Goal: Task Accomplishment & Management: Use online tool/utility

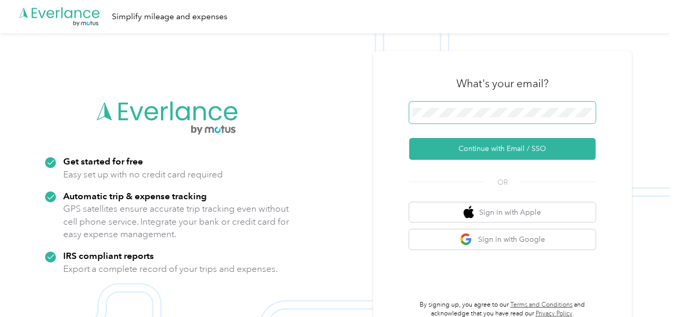
click at [463, 118] on span at bounding box center [502, 113] width 187 height 22
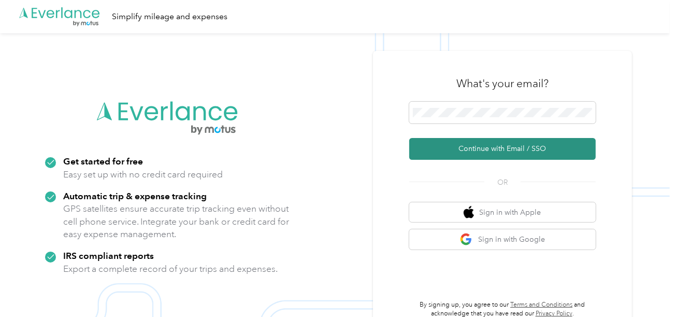
click at [456, 143] on button "Continue with Email / SSO" at bounding box center [502, 149] width 187 height 22
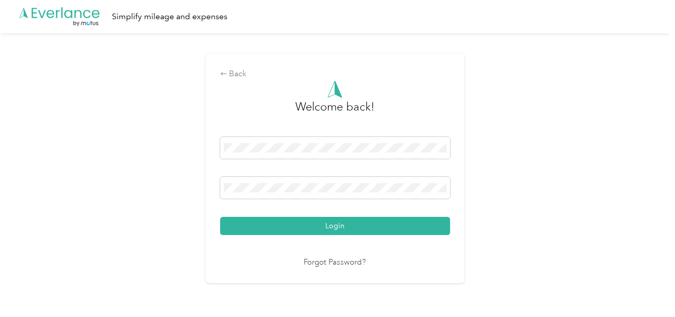
drag, startPoint x: 330, startPoint y: 217, endPoint x: 429, endPoint y: 203, distance: 99.4
click at [331, 217] on button "Login" at bounding box center [335, 226] width 230 height 18
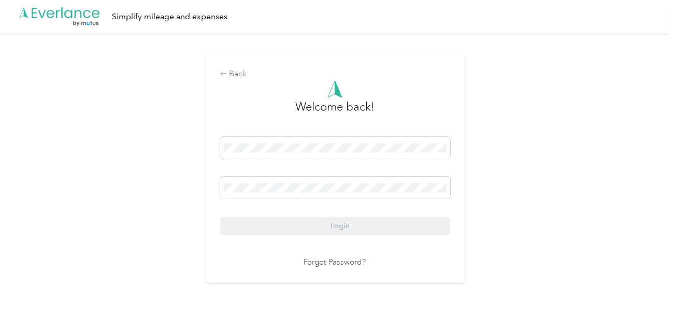
drag, startPoint x: 476, startPoint y: 189, endPoint x: 675, endPoint y: 196, distance: 199.7
click at [487, 189] on div "Back Welcome back! Login Forgot Password?" at bounding box center [335, 172] width 670 height 279
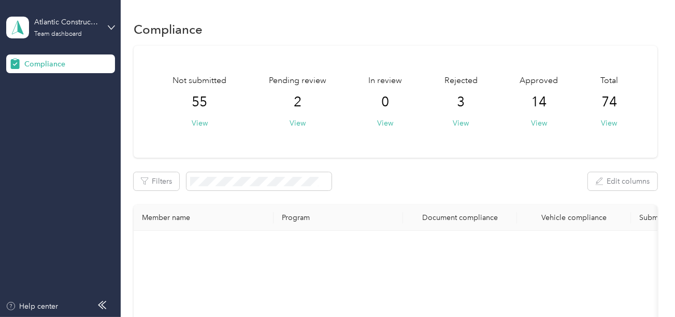
drag, startPoint x: 456, startPoint y: 70, endPoint x: 461, endPoint y: 88, distance: 17.7
click at [457, 70] on div "Not submitted 55 View Pending review 2 View In review 0 View Rejected 3 View Ap…" at bounding box center [396, 102] width 524 height 112
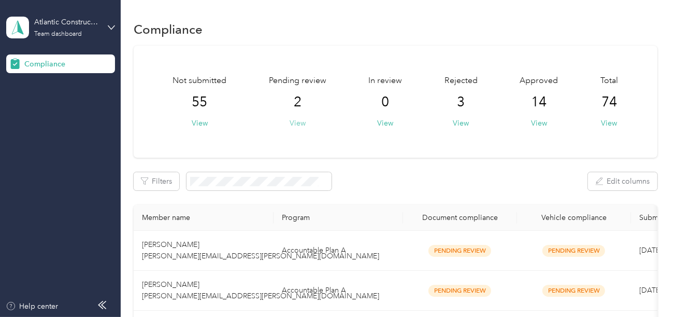
click at [290, 125] on button "View" at bounding box center [298, 123] width 16 height 11
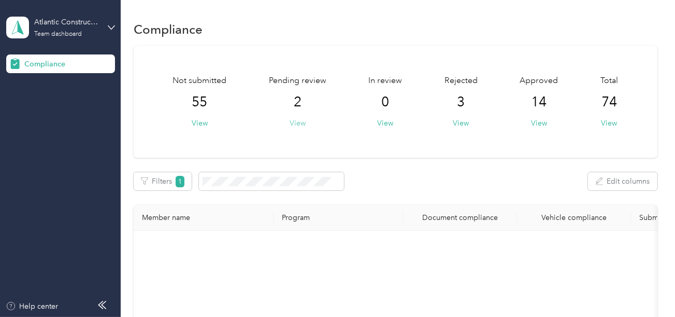
click at [293, 123] on button "View" at bounding box center [298, 123] width 16 height 11
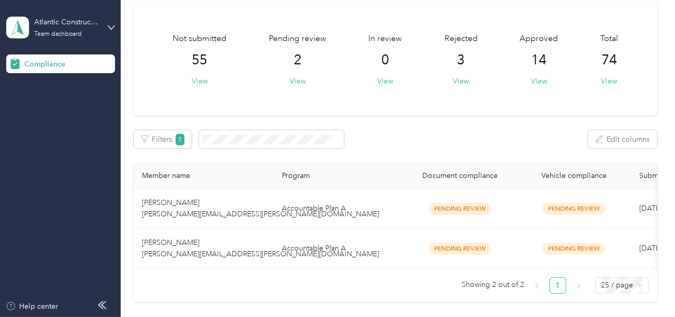
scroll to position [141, 0]
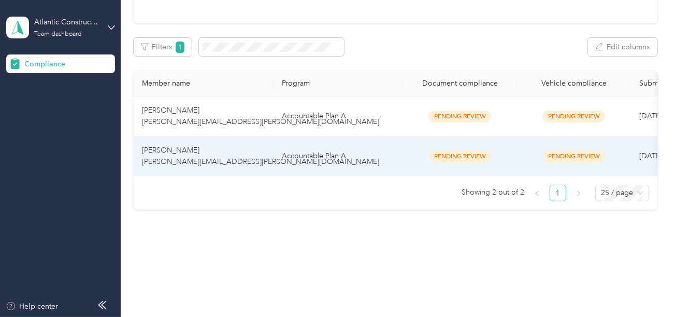
click at [389, 144] on td "Accountable Plan A" at bounding box center [339, 156] width 130 height 40
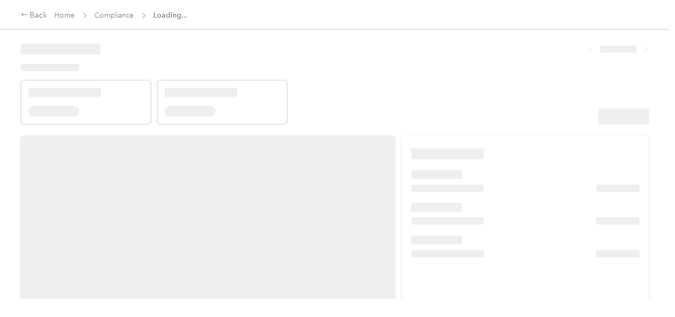
click at [501, 90] on header at bounding box center [335, 80] width 629 height 88
drag, startPoint x: 521, startPoint y: 102, endPoint x: 528, endPoint y: 103, distance: 6.9
click at [523, 102] on header at bounding box center [335, 80] width 629 height 88
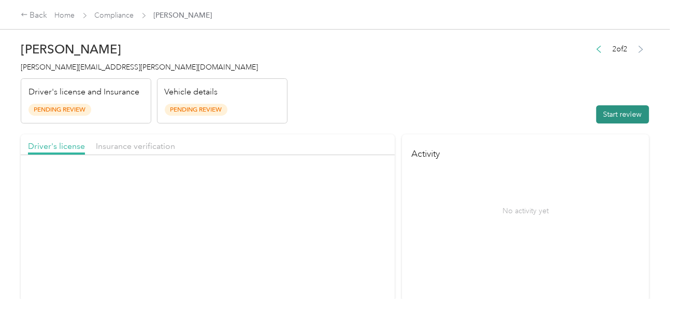
click at [626, 106] on button "Start review" at bounding box center [623, 114] width 53 height 18
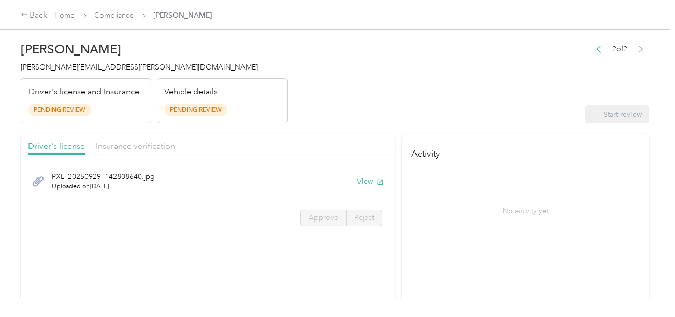
click at [479, 75] on header "[PERSON_NAME] [PERSON_NAME][EMAIL_ADDRESS][PERSON_NAME][DOMAIN_NAME] Driver's l…" at bounding box center [335, 79] width 629 height 87
click at [357, 177] on button "View" at bounding box center [370, 181] width 27 height 11
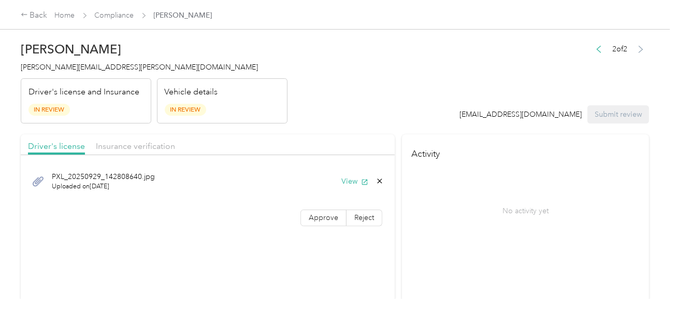
drag, startPoint x: 320, startPoint y: 213, endPoint x: 343, endPoint y: 207, distance: 24.0
click at [320, 214] on span "Approve" at bounding box center [324, 217] width 30 height 9
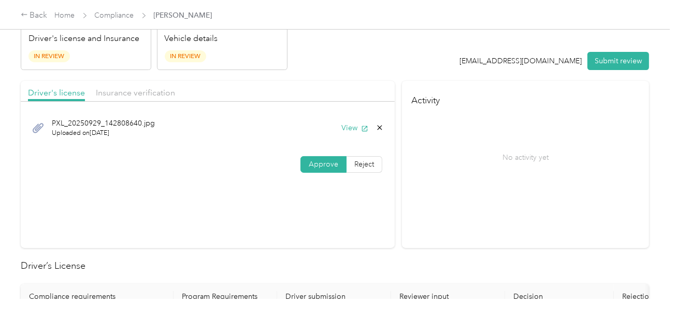
scroll to position [259, 0]
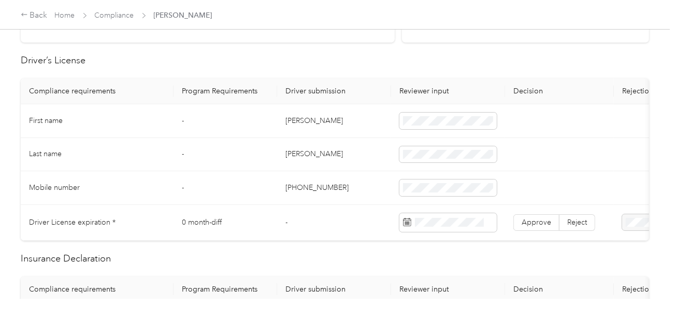
click at [290, 117] on td "[PERSON_NAME]" at bounding box center [334, 121] width 114 height 34
copy td "[PERSON_NAME]"
click at [290, 117] on td "[PERSON_NAME]" at bounding box center [334, 121] width 114 height 34
copy td "[PERSON_NAME]"
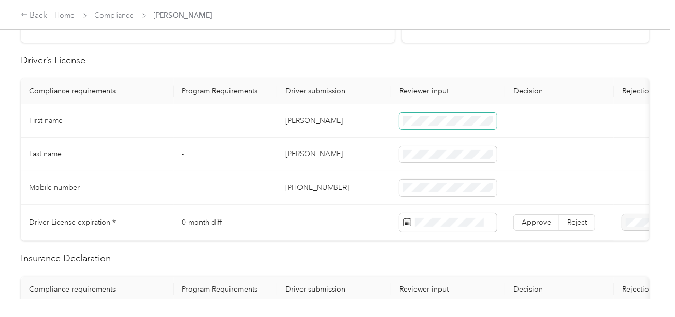
click at [441, 127] on span at bounding box center [448, 120] width 97 height 17
click at [300, 148] on td "[PERSON_NAME]" at bounding box center [334, 155] width 114 height 34
copy td "[PERSON_NAME]"
drag, startPoint x: 334, startPoint y: 183, endPoint x: 436, endPoint y: 205, distance: 104.4
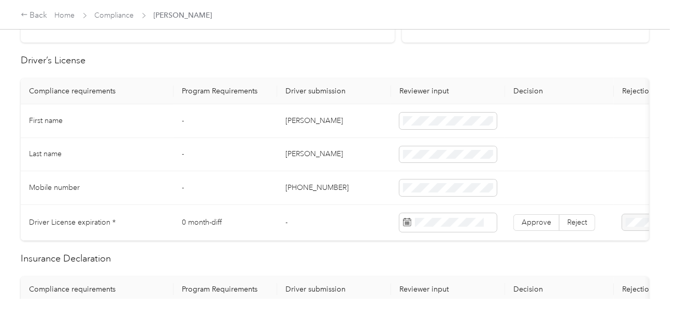
click at [348, 188] on td "[PHONE_NUMBER]" at bounding box center [334, 188] width 114 height 34
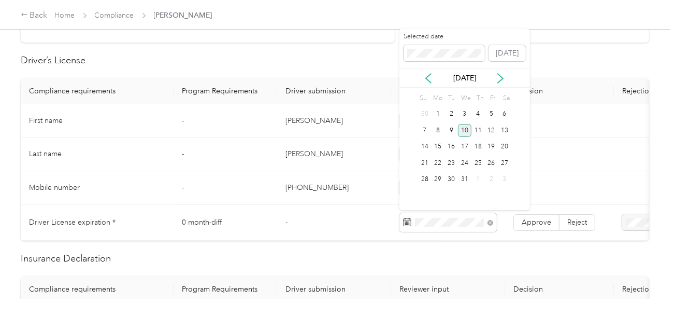
click at [465, 132] on div "10" at bounding box center [464, 130] width 13 height 13
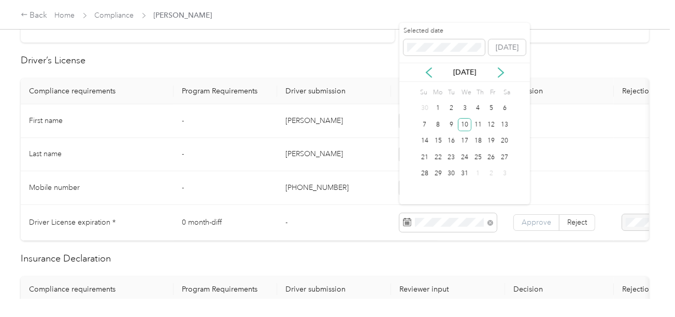
drag, startPoint x: 539, startPoint y: 221, endPoint x: 529, endPoint y: 221, distance: 10.4
click at [539, 221] on span "Approve" at bounding box center [537, 222] width 30 height 9
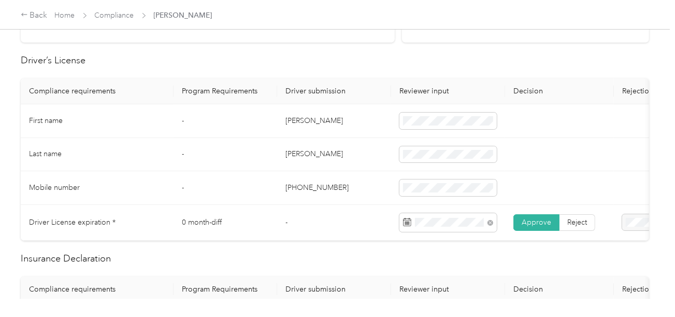
scroll to position [0, 0]
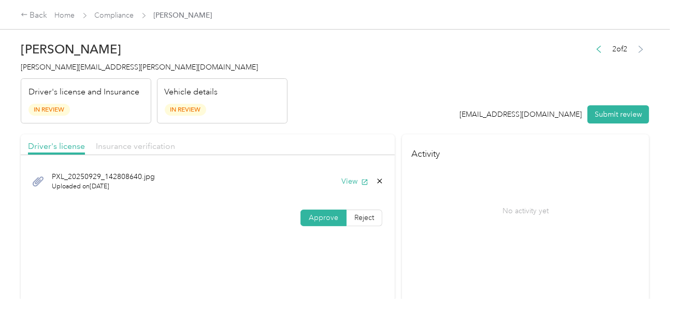
click at [160, 143] on span "Insurance verification" at bounding box center [135, 146] width 79 height 10
click at [346, 122] on header "[PERSON_NAME] [PERSON_NAME][EMAIL_ADDRESS][PERSON_NAME][DOMAIN_NAME] Driver's l…" at bounding box center [335, 79] width 629 height 87
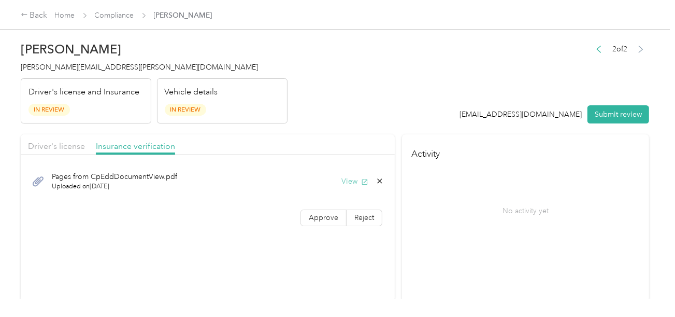
click at [345, 176] on button "View" at bounding box center [355, 181] width 27 height 11
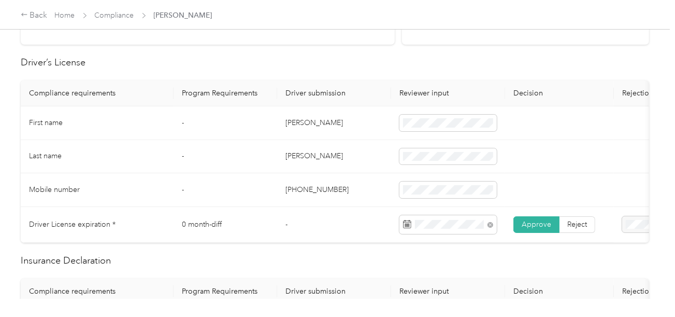
scroll to position [415, 0]
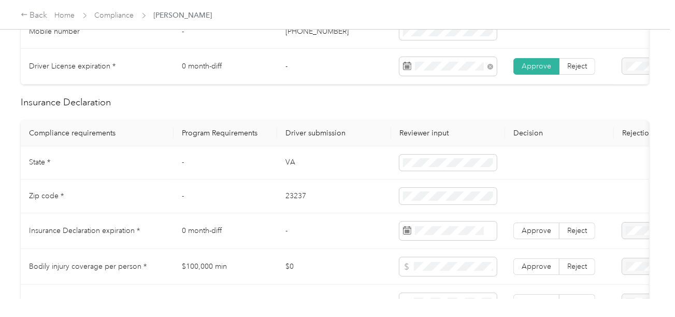
click at [289, 168] on td "VA" at bounding box center [334, 163] width 114 height 34
copy td "VA"
click at [289, 168] on td "VA" at bounding box center [334, 163] width 114 height 34
click at [284, 201] on td "23237" at bounding box center [334, 196] width 114 height 34
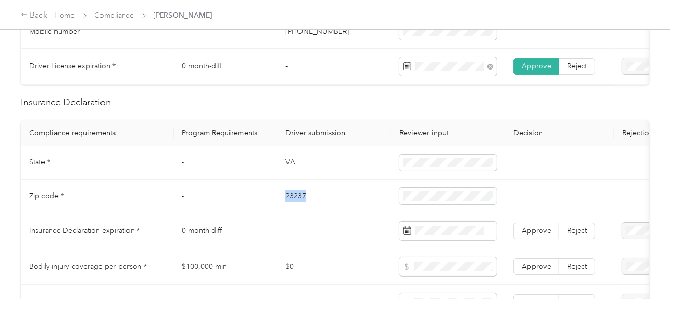
click at [284, 201] on td "23237" at bounding box center [334, 196] width 114 height 34
copy td "23237"
click at [358, 219] on td "-" at bounding box center [334, 231] width 114 height 36
click at [432, 231] on span at bounding box center [448, 230] width 97 height 19
click at [309, 205] on td "23237" at bounding box center [334, 196] width 114 height 34
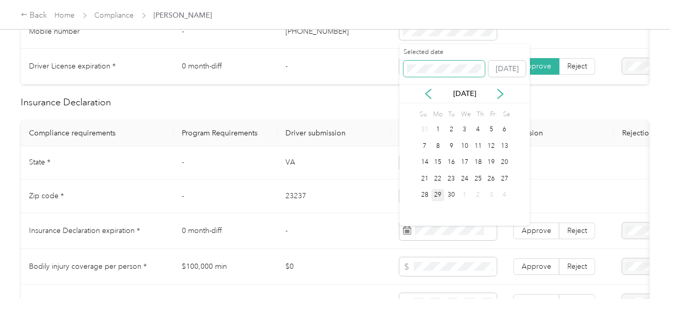
click at [432, 62] on span at bounding box center [445, 69] width 82 height 17
click at [478, 180] on div "23" at bounding box center [478, 178] width 13 height 13
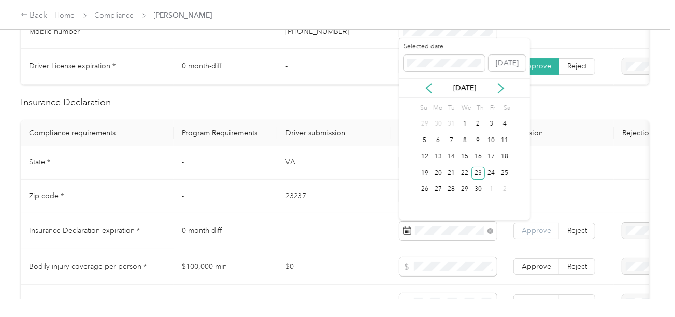
click at [540, 235] on span "Approve" at bounding box center [537, 230] width 30 height 9
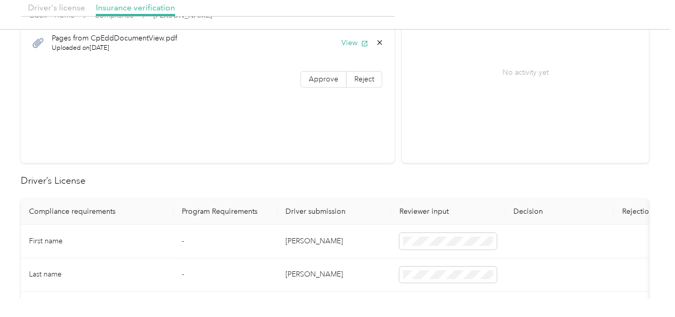
scroll to position [0, 0]
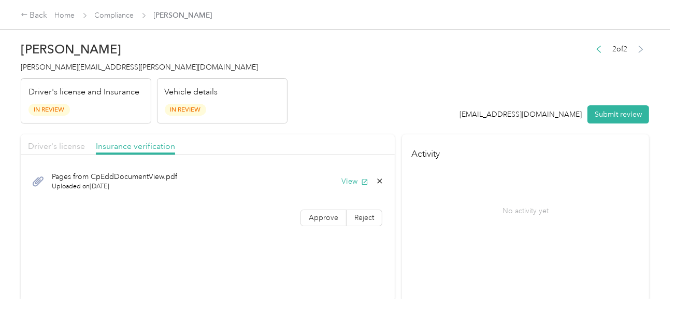
click at [60, 144] on span "Driver's license" at bounding box center [56, 146] width 57 height 10
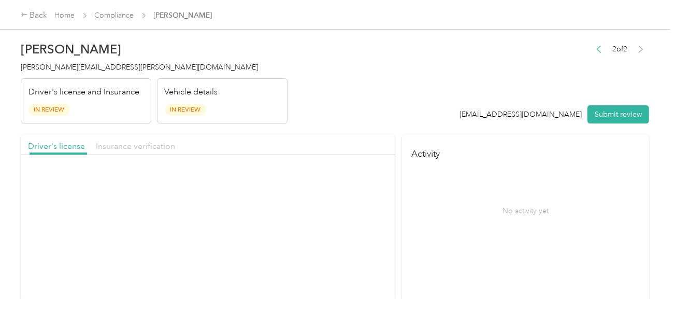
drag, startPoint x: 113, startPoint y: 143, endPoint x: 118, endPoint y: 144, distance: 5.2
click at [116, 143] on span "Insurance verification" at bounding box center [135, 146] width 79 height 10
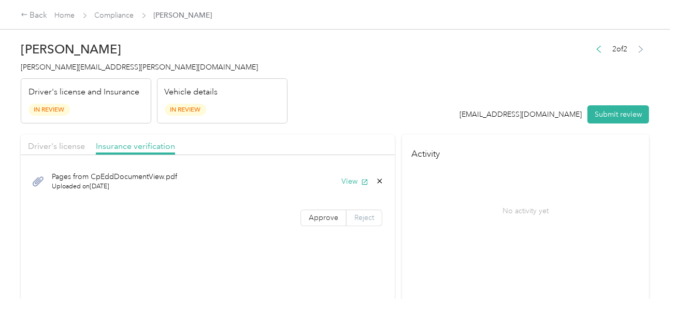
click at [356, 221] on label "Reject" at bounding box center [365, 217] width 36 height 17
click at [262, 125] on li "Incorrect insurance document upload" at bounding box center [247, 117] width 90 height 29
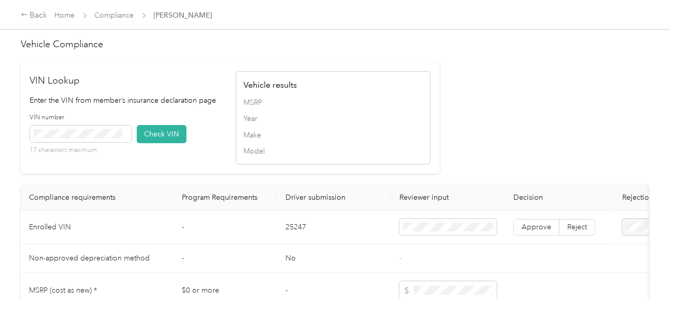
scroll to position [985, 0]
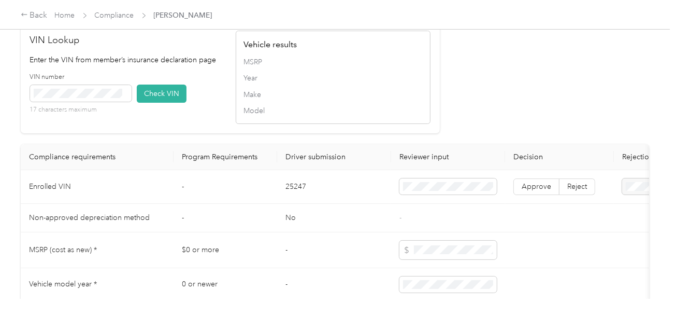
click at [291, 193] on td "25247" at bounding box center [334, 187] width 114 height 34
drag, startPoint x: 291, startPoint y: 193, endPoint x: 499, endPoint y: 199, distance: 207.4
click at [293, 194] on td "25247" at bounding box center [334, 187] width 114 height 34
copy td "25247"
click at [91, 93] on div "VIN number 17 characters maximum" at bounding box center [81, 94] width 102 height 42
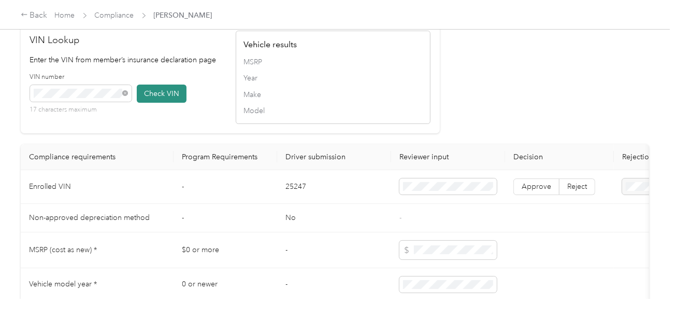
drag, startPoint x: 179, startPoint y: 106, endPoint x: 193, endPoint y: 110, distance: 14.8
click at [180, 103] on button "Check VIN" at bounding box center [162, 93] width 50 height 18
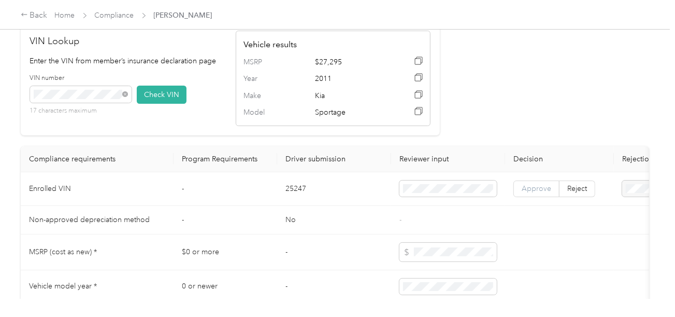
drag, startPoint x: 533, startPoint y: 208, endPoint x: 526, endPoint y: 197, distance: 13.4
click at [532, 206] on td "Approve Reject" at bounding box center [559, 189] width 109 height 34
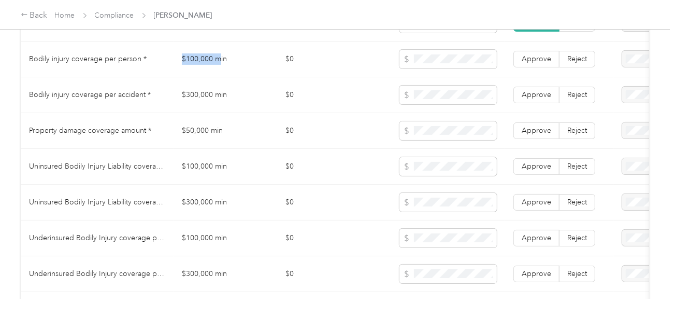
copy td "$100,000 m"
drag, startPoint x: 179, startPoint y: 69, endPoint x: 437, endPoint y: 69, distance: 258.6
click at [252, 69] on td "$100,000 min" at bounding box center [226, 59] width 104 height 36
copy td "$100,000 min"
click at [461, 68] on span at bounding box center [448, 59] width 97 height 19
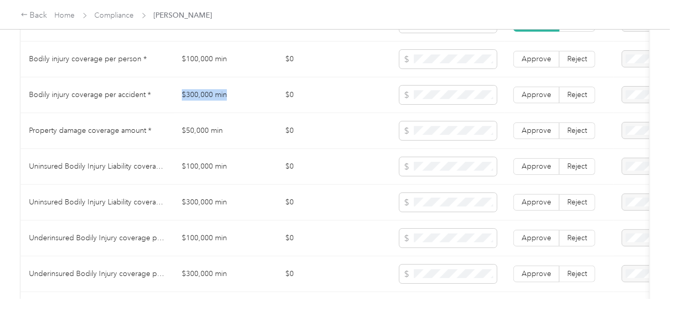
drag, startPoint x: 175, startPoint y: 101, endPoint x: 390, endPoint y: 101, distance: 214.6
click at [239, 101] on td "$300,000 min" at bounding box center [226, 95] width 104 height 36
copy td "$300,000 min"
copy td "$50,000 min"
drag, startPoint x: 182, startPoint y: 138, endPoint x: 298, endPoint y: 137, distance: 115.6
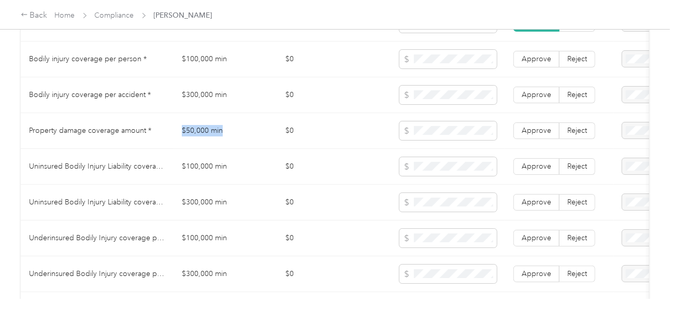
click at [231, 137] on td "$50,000 min" at bounding box center [226, 131] width 104 height 36
drag, startPoint x: 262, startPoint y: 173, endPoint x: 208, endPoint y: 185, distance: 54.6
click at [254, 175] on td "$100,000 min" at bounding box center [226, 167] width 104 height 36
click at [45, 175] on td "Uninsured Bodily Injury Liability coverage per person *" at bounding box center [97, 167] width 153 height 36
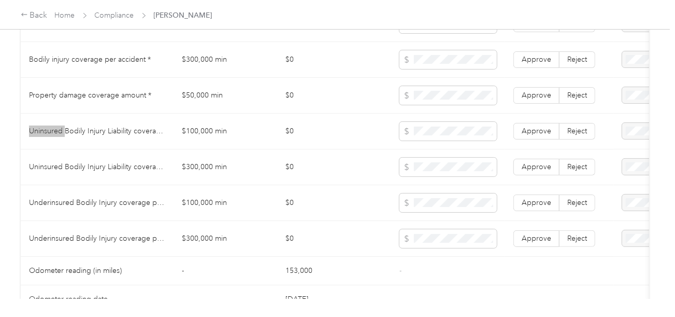
scroll to position [673, 0]
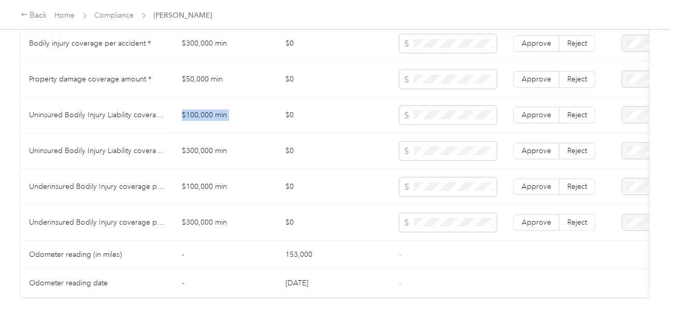
drag, startPoint x: 256, startPoint y: 114, endPoint x: 398, endPoint y: 116, distance: 142.6
click at [291, 116] on tr "Uninsured Bodily Injury Liability coverage per person * $100,000 min $0 Approve…" at bounding box center [386, 115] width 731 height 36
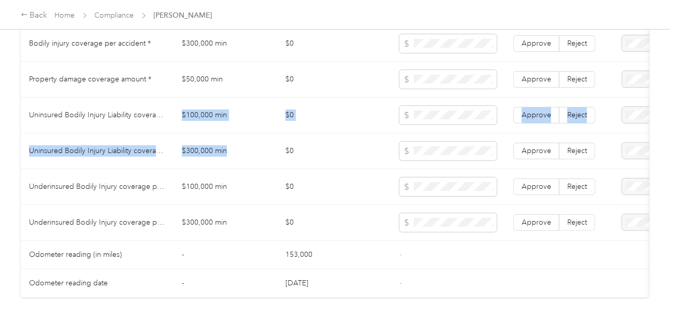
drag, startPoint x: 154, startPoint y: 134, endPoint x: 246, endPoint y: 144, distance: 92.3
click at [246, 144] on tbody "State * - [US_STATE] Zip code * - 23237 Insurance Declaration expiration * 0 mo…" at bounding box center [386, 93] width 731 height 410
click at [207, 158] on td "$300,000 min" at bounding box center [226, 151] width 104 height 36
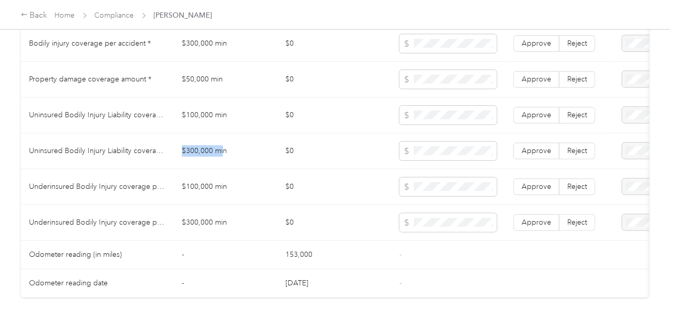
drag, startPoint x: 183, startPoint y: 150, endPoint x: 364, endPoint y: 152, distance: 180.4
click at [230, 152] on td "$300,000 min" at bounding box center [226, 151] width 104 height 36
click at [445, 226] on span at bounding box center [448, 222] width 97 height 19
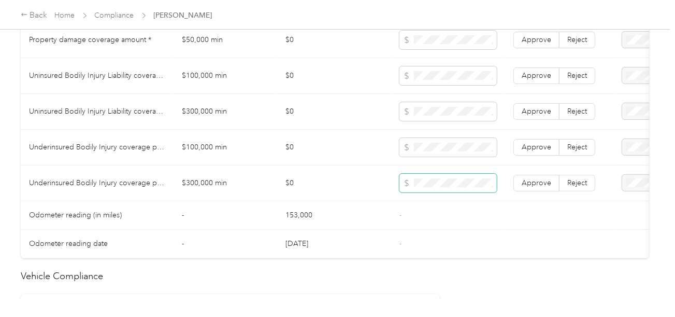
scroll to position [726, 0]
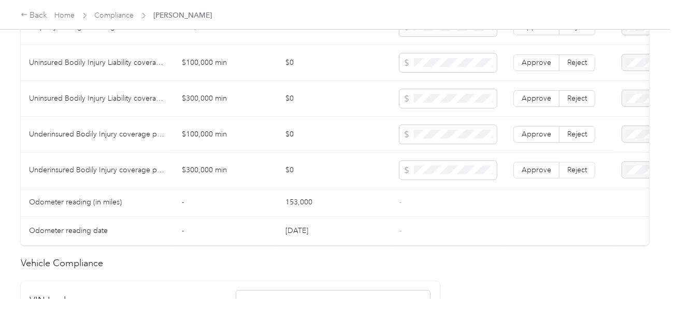
drag, startPoint x: 552, startPoint y: 172, endPoint x: 533, endPoint y: 129, distance: 47.6
click at [551, 172] on label "Approve" at bounding box center [537, 170] width 46 height 17
click at [533, 128] on td "Approve Reject" at bounding box center [559, 135] width 109 height 36
click at [532, 103] on span "Approve" at bounding box center [537, 98] width 30 height 9
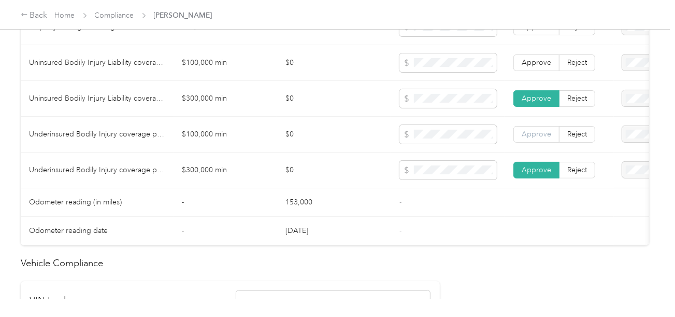
click at [536, 136] on span "Approve" at bounding box center [537, 134] width 30 height 9
click at [534, 81] on td "Approve Reject" at bounding box center [559, 63] width 109 height 36
click at [536, 67] on span "Approve" at bounding box center [537, 62] width 30 height 9
click at [540, 31] on span "Approve" at bounding box center [537, 26] width 30 height 9
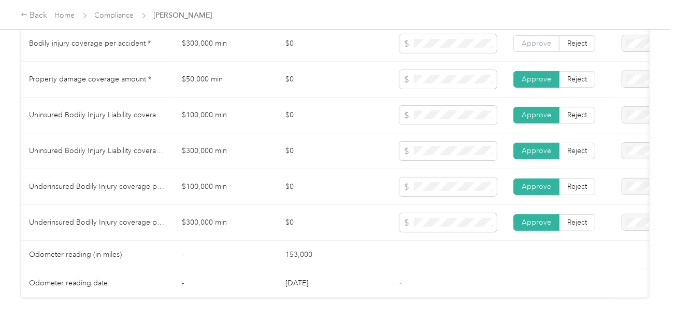
click at [522, 46] on span "Approve" at bounding box center [537, 43] width 30 height 9
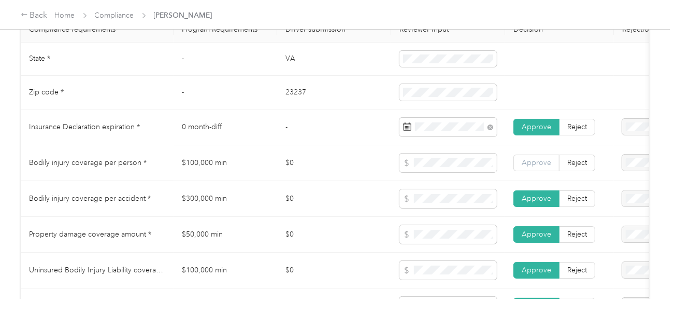
click at [532, 165] on span "Approve" at bounding box center [537, 162] width 30 height 9
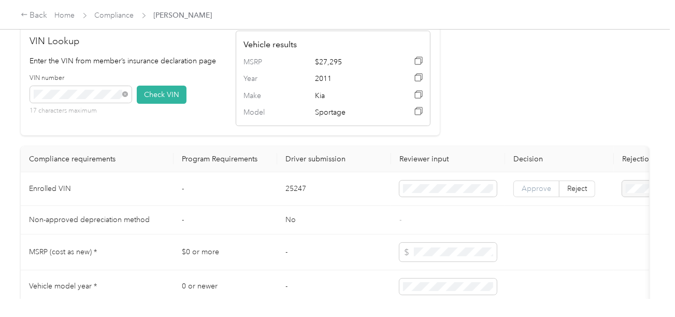
click at [543, 193] on span "Approve" at bounding box center [537, 188] width 30 height 9
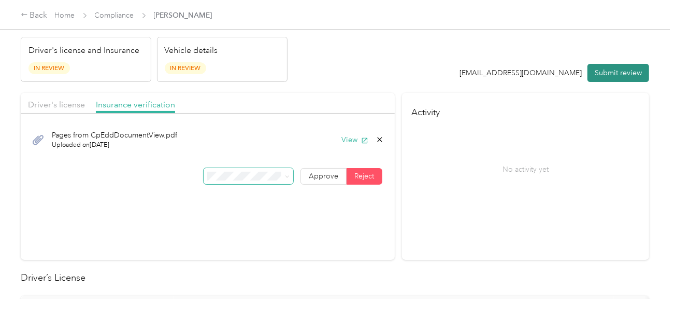
scroll to position [0, 0]
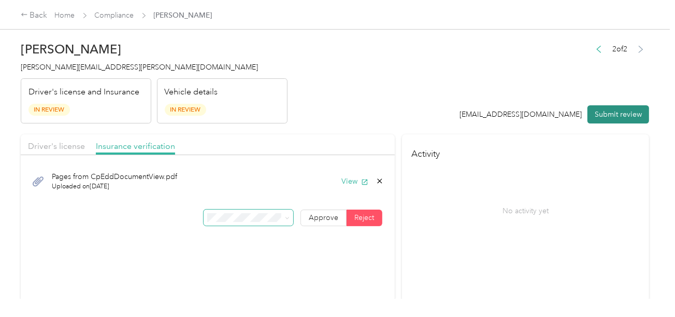
click at [616, 115] on button "Submit review" at bounding box center [619, 114] width 62 height 18
drag, startPoint x: 417, startPoint y: 95, endPoint x: 195, endPoint y: 83, distance: 222.1
click at [409, 94] on header "[PERSON_NAME] [PERSON_NAME][EMAIL_ADDRESS][PERSON_NAME][DOMAIN_NAME] Driver's l…" at bounding box center [335, 79] width 629 height 87
click at [92, 62] on h4 "[PERSON_NAME][EMAIL_ADDRESS][PERSON_NAME][DOMAIN_NAME]" at bounding box center [154, 67] width 267 height 11
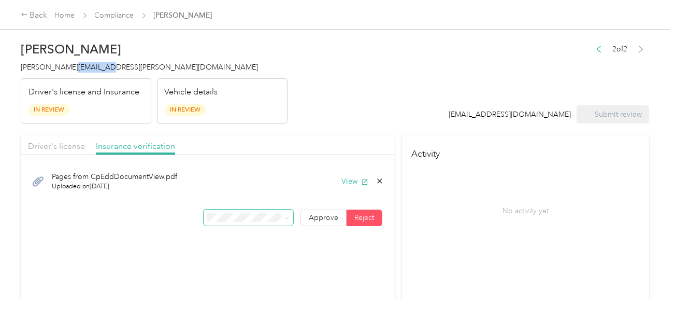
click at [92, 62] on h4 "[PERSON_NAME][EMAIL_ADDRESS][PERSON_NAME][DOMAIN_NAME]" at bounding box center [154, 67] width 267 height 11
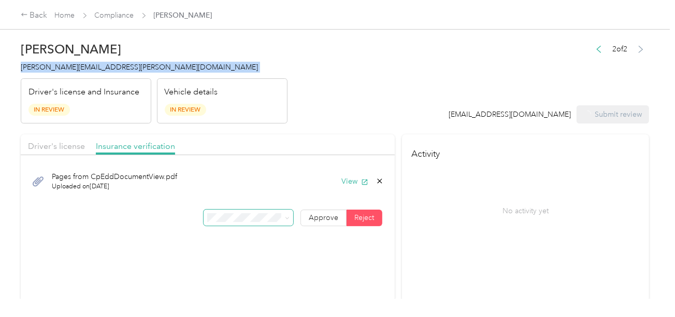
click at [92, 62] on h4 "[PERSON_NAME][EMAIL_ADDRESS][PERSON_NAME][DOMAIN_NAME]" at bounding box center [154, 67] width 267 height 11
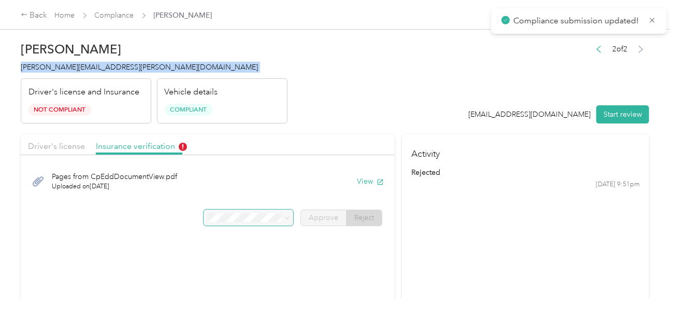
click at [92, 62] on h4 "[PERSON_NAME][EMAIL_ADDRESS][PERSON_NAME][DOMAIN_NAME]" at bounding box center [154, 67] width 267 height 11
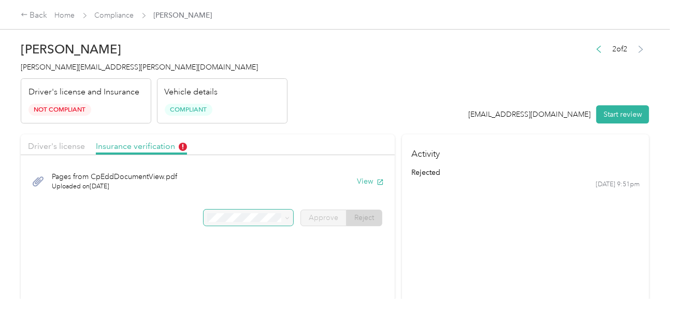
click at [300, 99] on header "[PERSON_NAME] Brusso [EMAIL_ADDRESS][PERSON_NAME][DOMAIN_NAME] Driver's license…" at bounding box center [335, 79] width 629 height 87
click at [120, 18] on link "Compliance" at bounding box center [114, 15] width 39 height 9
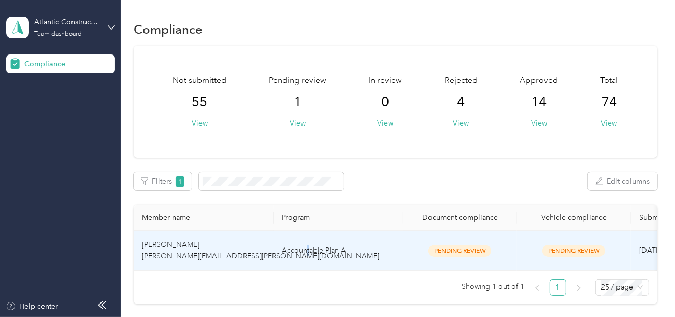
click at [310, 251] on td "Accountable Plan A" at bounding box center [339, 251] width 130 height 40
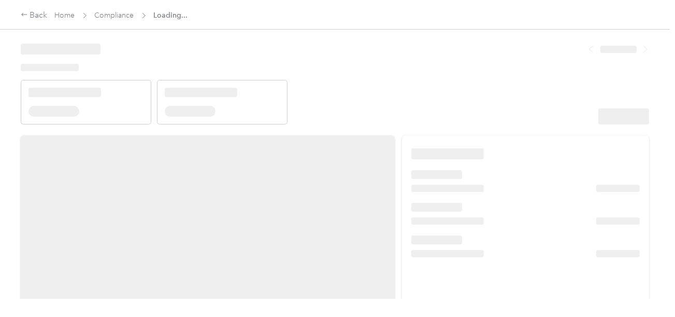
click at [446, 81] on header at bounding box center [335, 80] width 629 height 88
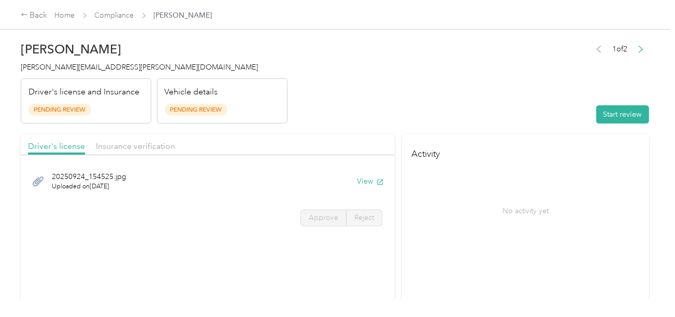
click at [416, 96] on header "[PERSON_NAME] [PERSON_NAME][EMAIL_ADDRESS][PERSON_NAME][DOMAIN_NAME] Driver's l…" at bounding box center [335, 79] width 629 height 87
drag, startPoint x: 603, startPoint y: 129, endPoint x: 616, endPoint y: 116, distance: 18.3
click at [616, 116] on button "Start review" at bounding box center [623, 114] width 53 height 18
drag, startPoint x: 450, startPoint y: 102, endPoint x: 384, endPoint y: 110, distance: 66.9
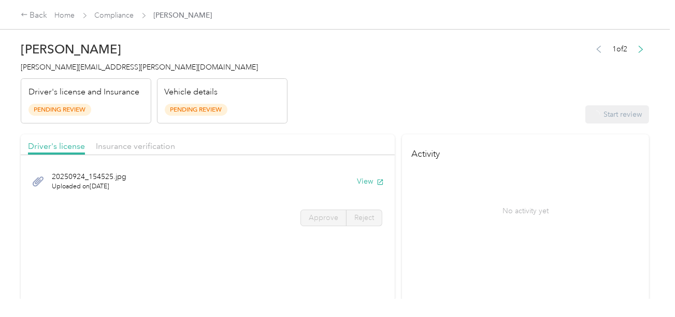
click at [450, 102] on header "[PERSON_NAME] [PERSON_NAME][EMAIL_ADDRESS][PERSON_NAME][DOMAIN_NAME] Driver's l…" at bounding box center [335, 79] width 629 height 87
click at [357, 181] on button "View" at bounding box center [370, 181] width 27 height 11
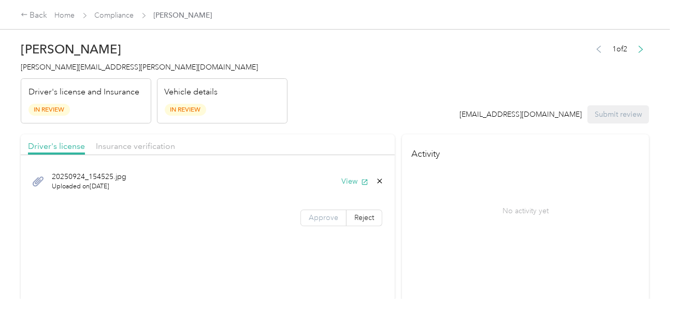
click at [324, 222] on label "Approve" at bounding box center [324, 217] width 46 height 17
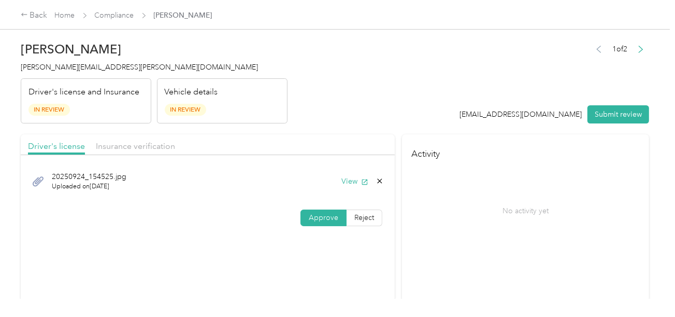
click at [328, 220] on span "Approve" at bounding box center [324, 217] width 30 height 9
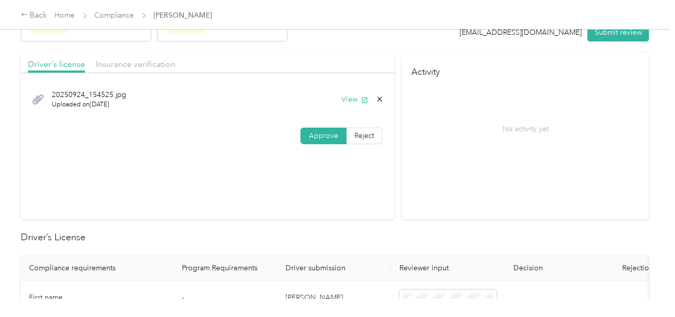
scroll to position [207, 0]
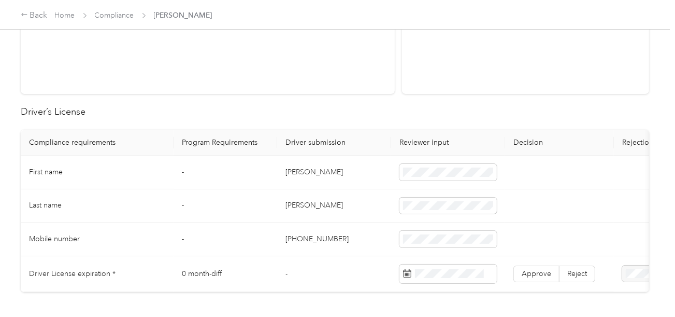
click at [299, 174] on td "[PERSON_NAME]" at bounding box center [334, 172] width 114 height 34
drag, startPoint x: 299, startPoint y: 174, endPoint x: 385, endPoint y: 175, distance: 86.6
click at [299, 173] on td "[PERSON_NAME]" at bounding box center [334, 172] width 114 height 34
click at [282, 201] on td "[PERSON_NAME]" at bounding box center [334, 206] width 114 height 34
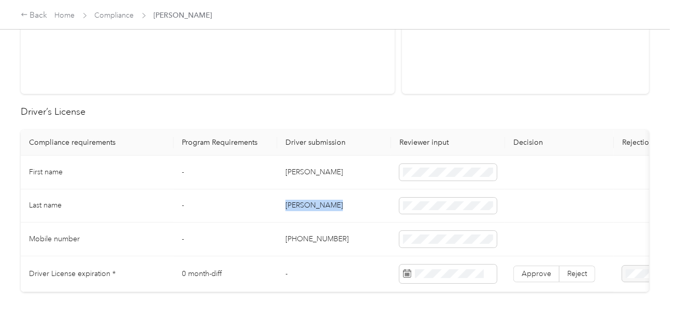
click at [282, 201] on td "[PERSON_NAME]" at bounding box center [334, 206] width 114 height 34
drag, startPoint x: 340, startPoint y: 217, endPoint x: 350, endPoint y: 222, distance: 11.4
click at [342, 219] on td "[PERSON_NAME]" at bounding box center [334, 206] width 114 height 34
click at [446, 281] on span at bounding box center [448, 273] width 97 height 19
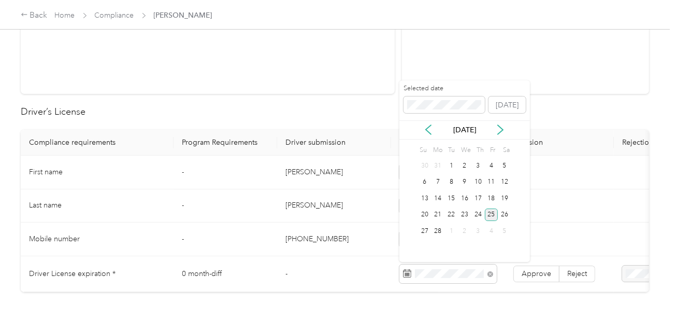
click at [495, 211] on div "25" at bounding box center [491, 214] width 13 height 13
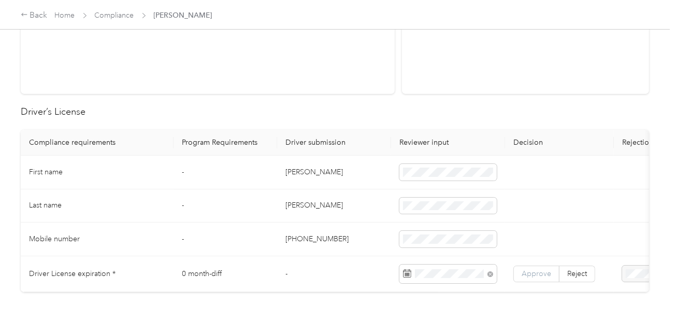
click at [541, 273] on span "Approve" at bounding box center [537, 273] width 30 height 9
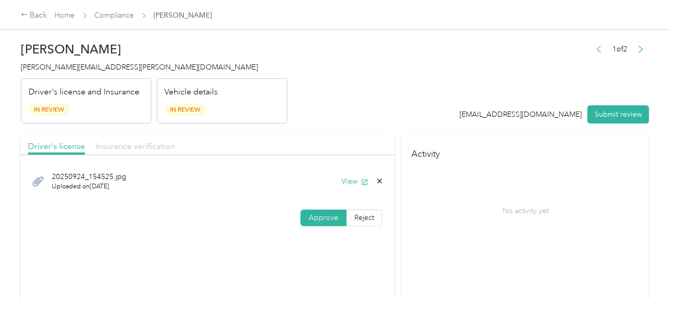
drag, startPoint x: 161, startPoint y: 147, endPoint x: 339, endPoint y: 124, distance: 180.3
click at [161, 147] on span "Insurance verification" at bounding box center [135, 146] width 79 height 10
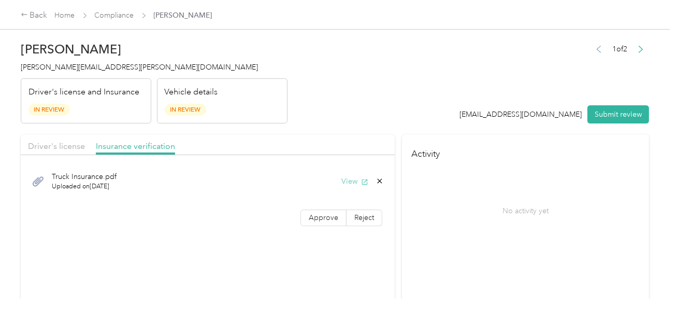
click at [345, 182] on button "View" at bounding box center [355, 181] width 27 height 11
drag, startPoint x: 360, startPoint y: 211, endPoint x: 321, endPoint y: 217, distance: 38.7
click at [360, 211] on label "Reject" at bounding box center [365, 217] width 36 height 17
click at [250, 119] on span "Incorrect insurance document upload" at bounding box center [240, 117] width 63 height 20
click at [417, 109] on header "[PERSON_NAME] [PERSON_NAME][EMAIL_ADDRESS][PERSON_NAME][DOMAIN_NAME] Driver's l…" at bounding box center [335, 79] width 629 height 87
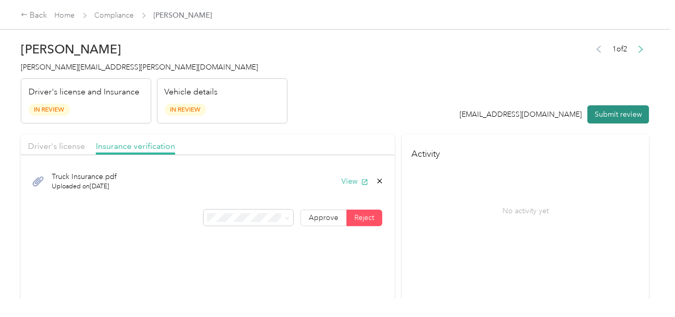
drag, startPoint x: 621, startPoint y: 118, endPoint x: 382, endPoint y: 97, distance: 239.4
click at [619, 118] on button "Submit review" at bounding box center [619, 114] width 62 height 18
drag, startPoint x: 381, startPoint y: 97, endPoint x: 263, endPoint y: 92, distance: 117.8
click at [380, 97] on header "[PERSON_NAME] [PERSON_NAME][EMAIL_ADDRESS][PERSON_NAME][DOMAIN_NAME] Driver's l…" at bounding box center [335, 79] width 629 height 87
click at [58, 70] on span "[PERSON_NAME][EMAIL_ADDRESS][PERSON_NAME][DOMAIN_NAME]" at bounding box center [139, 67] width 237 height 9
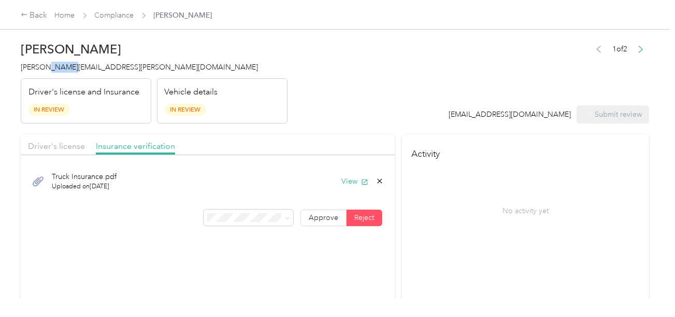
click at [58, 70] on span "[PERSON_NAME][EMAIL_ADDRESS][PERSON_NAME][DOMAIN_NAME]" at bounding box center [139, 67] width 237 height 9
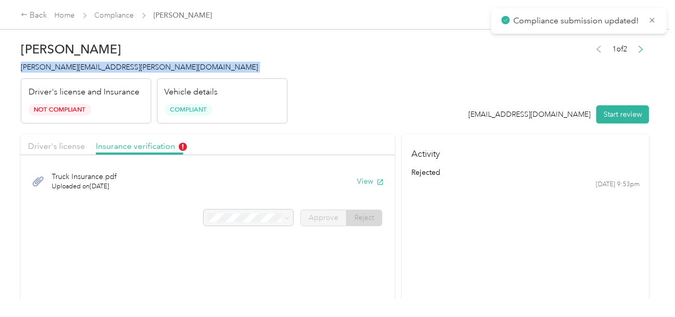
click at [58, 70] on span "[PERSON_NAME][EMAIL_ADDRESS][PERSON_NAME][DOMAIN_NAME]" at bounding box center [139, 67] width 237 height 9
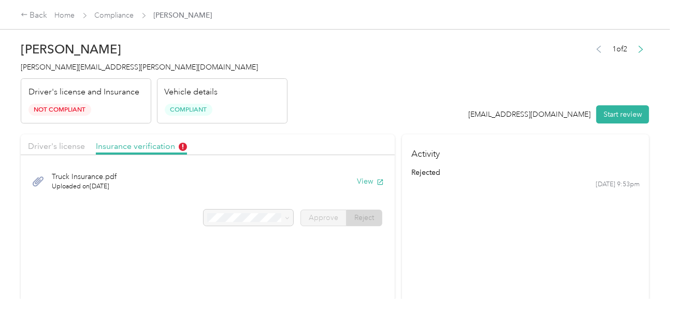
drag, startPoint x: 388, startPoint y: 113, endPoint x: 330, endPoint y: 103, distance: 58.5
click at [387, 113] on header "[PERSON_NAME] [PERSON_NAME][EMAIL_ADDRESS][PERSON_NAME][DOMAIN_NAME] Driver's l…" at bounding box center [335, 79] width 629 height 87
click at [122, 19] on link "Compliance" at bounding box center [114, 15] width 39 height 9
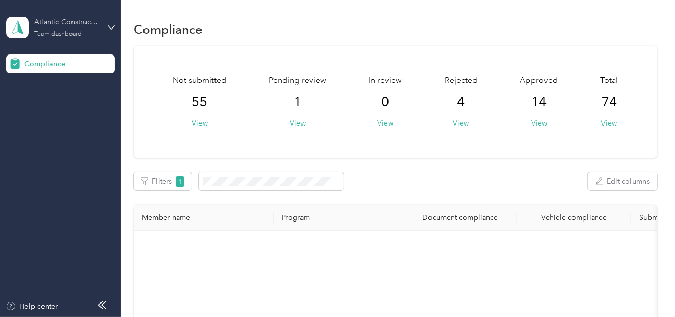
drag, startPoint x: 87, startPoint y: 16, endPoint x: 83, endPoint y: 27, distance: 11.5
click at [87, 17] on div "Atlantic Constructors Team dashboard" at bounding box center [52, 28] width 93 height 22
click at [52, 107] on div "Log out" at bounding box center [35, 108] width 40 height 11
